Goal: Submit feedback/report problem

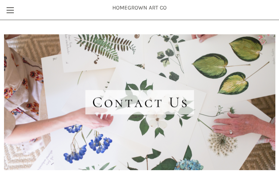
type input "klYyLXttUvQ"
type input "[EMAIL_ADDRESS][DOMAIN_NAME]"
type input "pORJFVUjQgqX"
type input "DtJaXQwrkmPhHz"
type input "puluwax783@gmail.com"
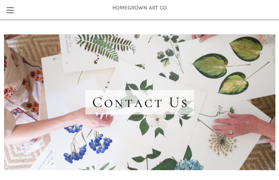
type input "PSDkpETJcKAsO"
